Goal: Task Accomplishment & Management: Use online tool/utility

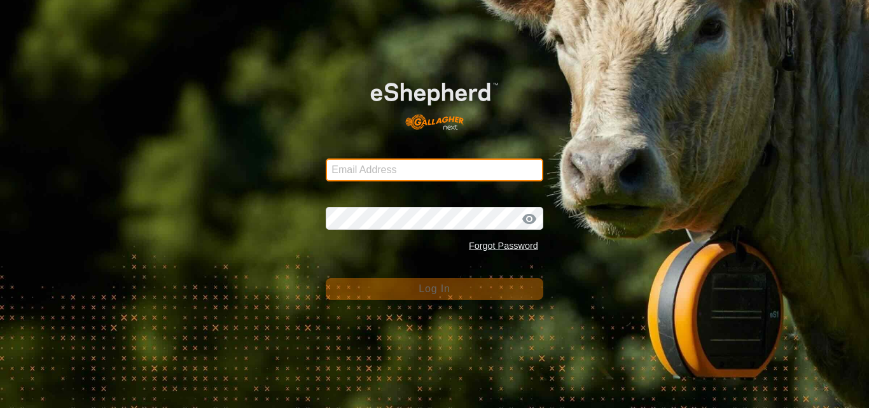
click at [386, 168] on input "Email Address" at bounding box center [435, 169] width 218 height 23
type input "[EMAIL_ADDRESS][DOMAIN_NAME]"
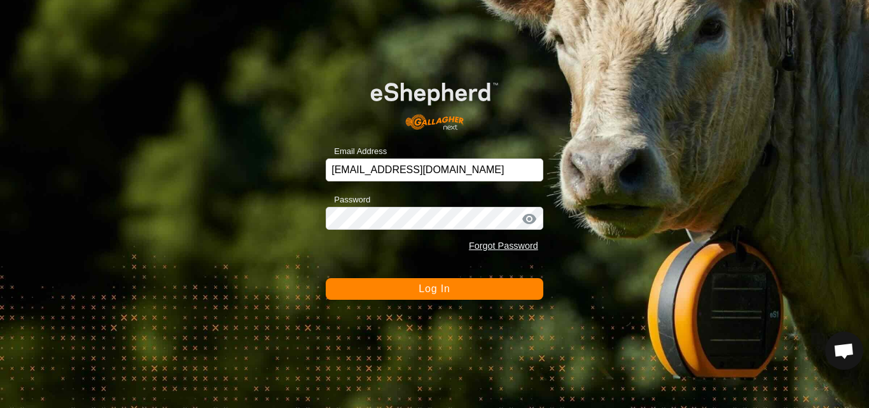
click at [423, 288] on span "Log In" at bounding box center [434, 288] width 31 height 11
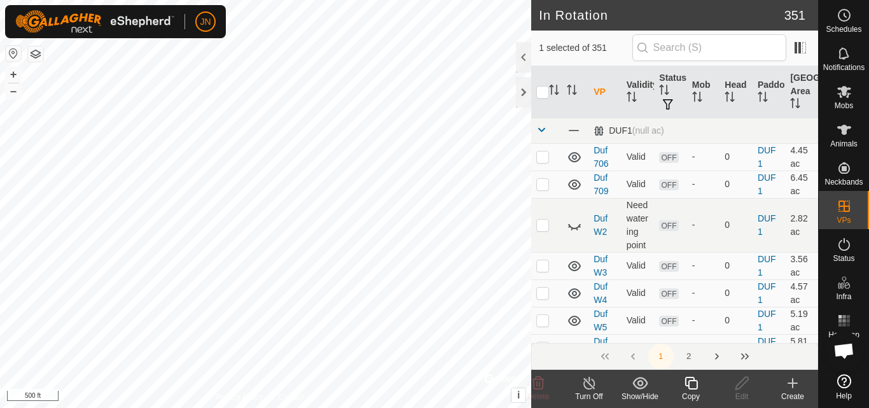
click at [694, 378] on icon at bounding box center [691, 383] width 13 height 13
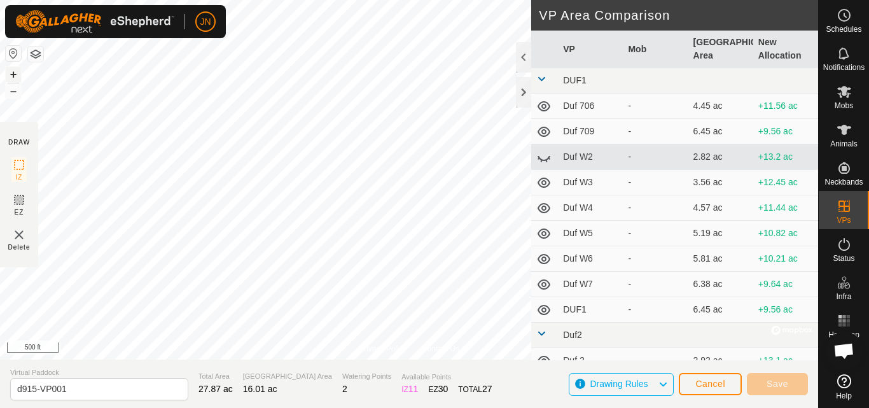
click at [11, 77] on button "+" at bounding box center [13, 74] width 15 height 15
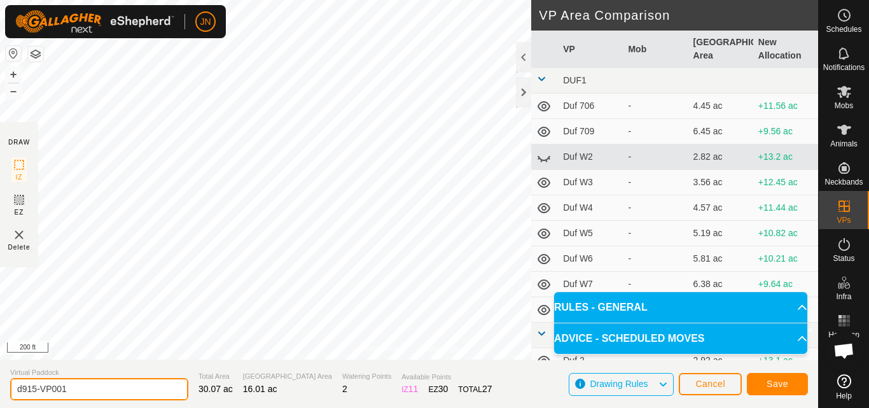
click at [75, 389] on input "d915-VP001" at bounding box center [99, 389] width 178 height 22
type input "d916"
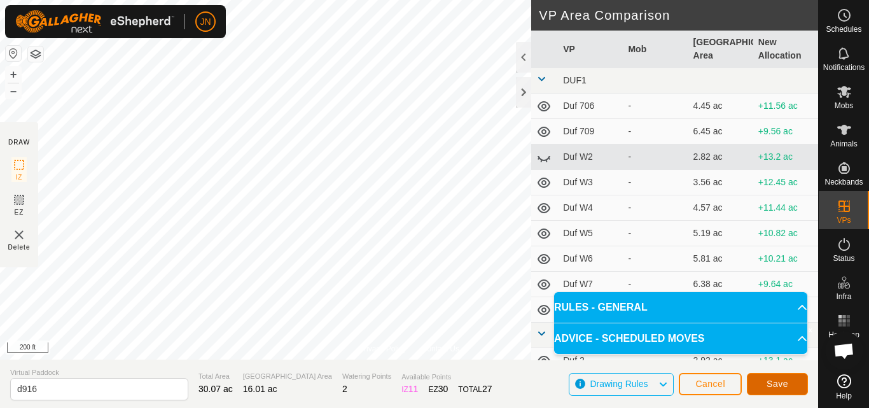
click at [774, 381] on span "Save" at bounding box center [778, 384] width 22 height 10
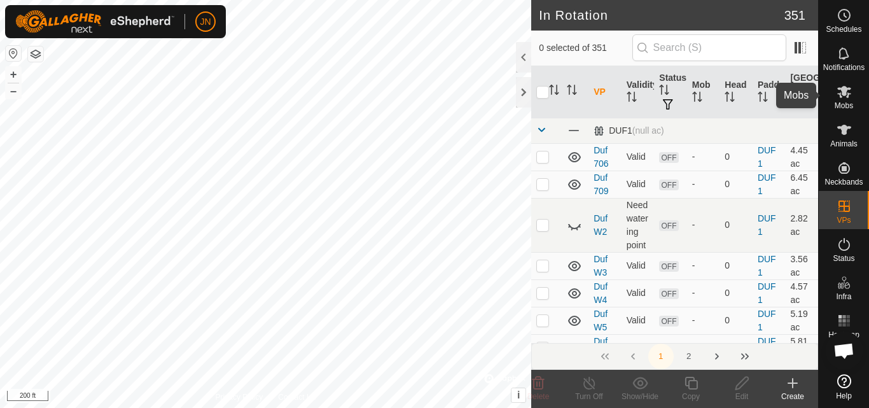
click at [844, 95] on icon at bounding box center [844, 92] width 14 height 12
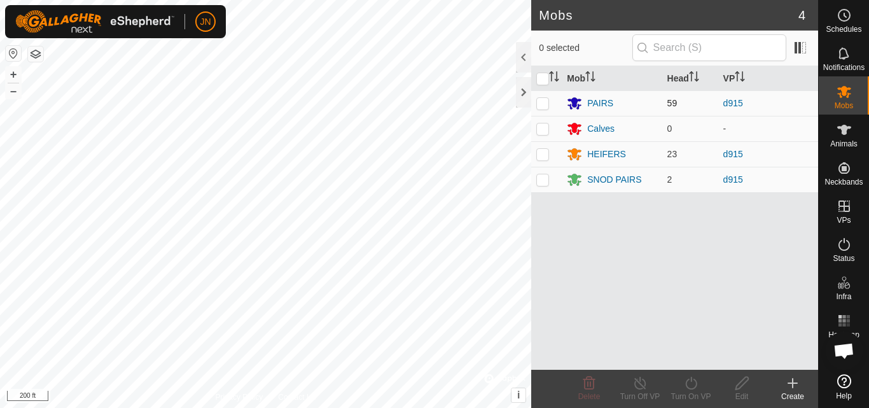
click at [545, 104] on p-checkbox at bounding box center [542, 103] width 13 height 10
checkbox input "true"
click at [548, 157] on p-checkbox at bounding box center [542, 154] width 13 height 10
checkbox input "true"
click at [541, 185] on td at bounding box center [546, 179] width 31 height 25
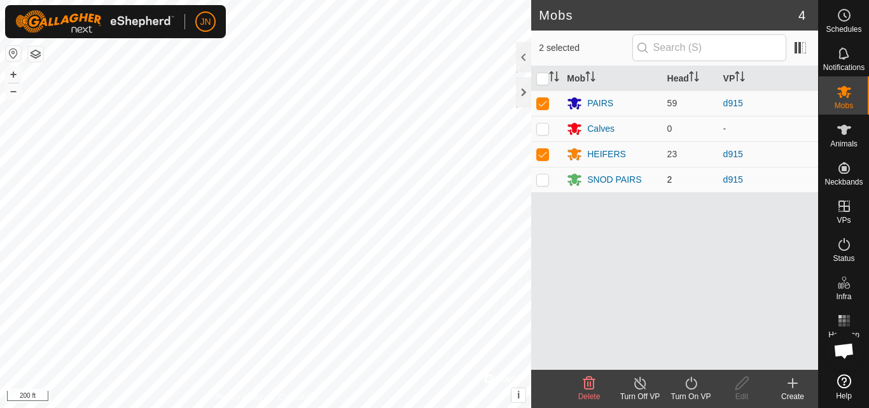
checkbox input "true"
click at [694, 386] on icon at bounding box center [691, 382] width 16 height 15
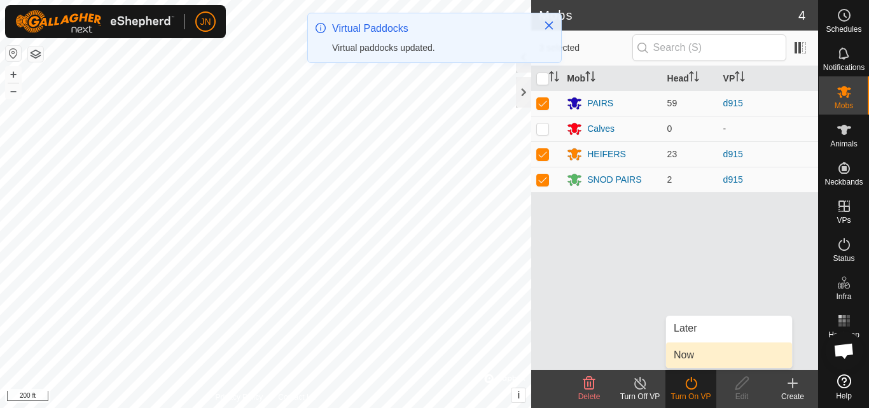
click at [693, 353] on link "Now" at bounding box center [729, 354] width 126 height 25
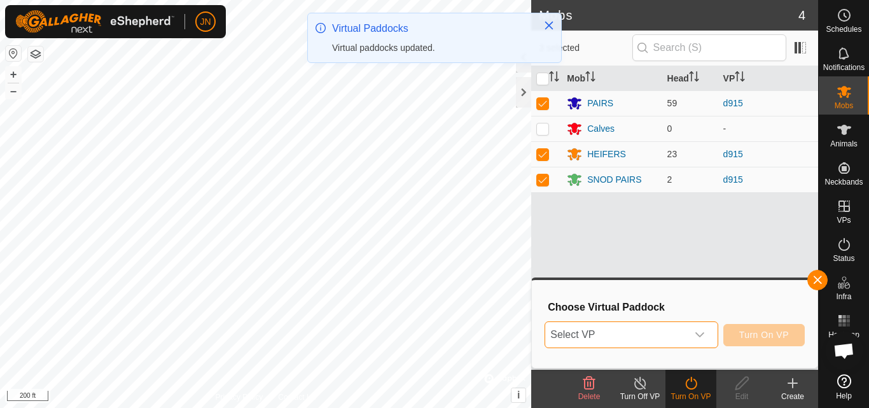
click at [657, 332] on span "Select VP" at bounding box center [615, 334] width 141 height 25
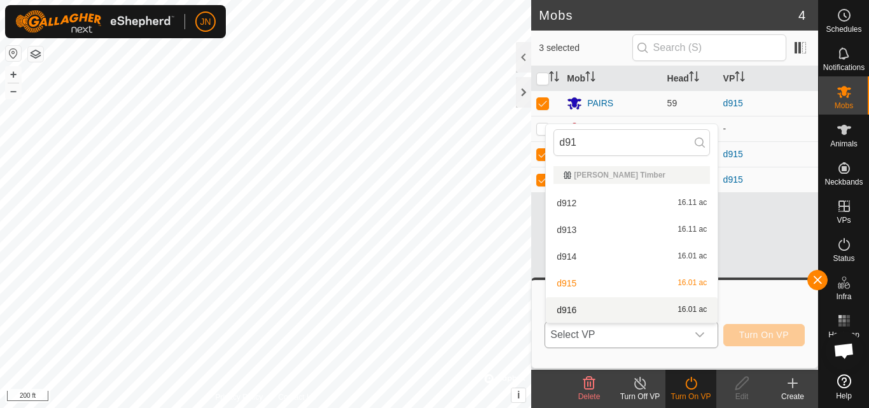
type input "d91"
click at [666, 307] on li "d916 16.01 ac" at bounding box center [632, 309] width 172 height 25
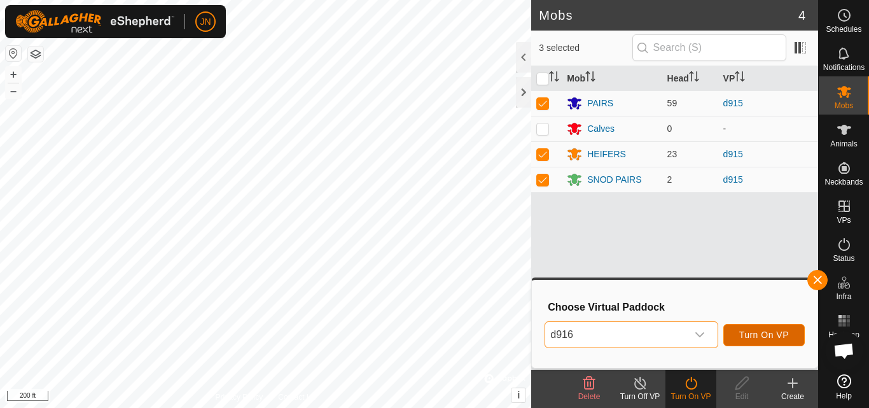
click at [765, 334] on span "Turn On VP" at bounding box center [764, 335] width 50 height 10
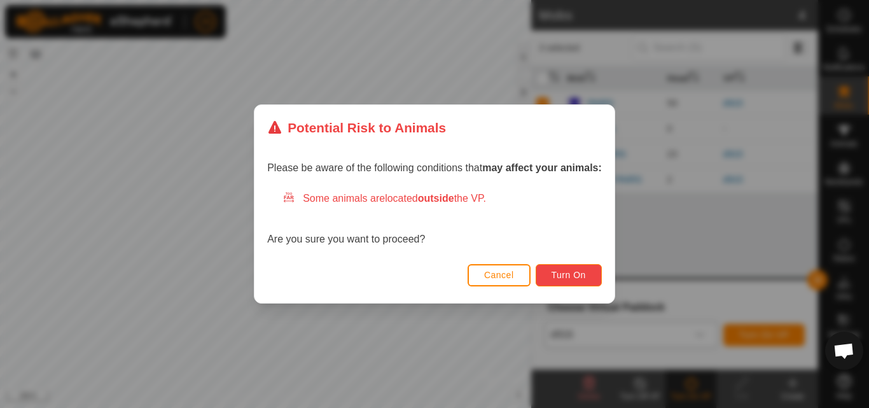
click at [580, 272] on span "Turn On" at bounding box center [569, 275] width 34 height 10
